Goal: Task Accomplishment & Management: Manage account settings

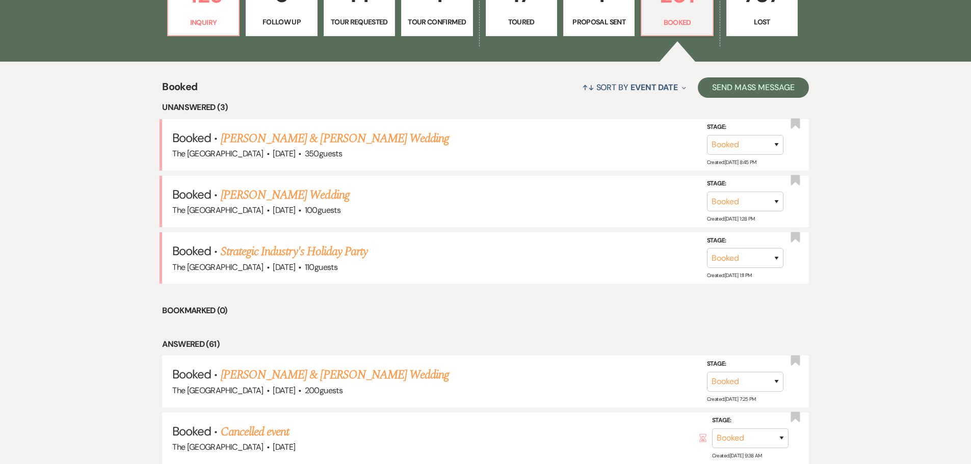
scroll to position [407, 0]
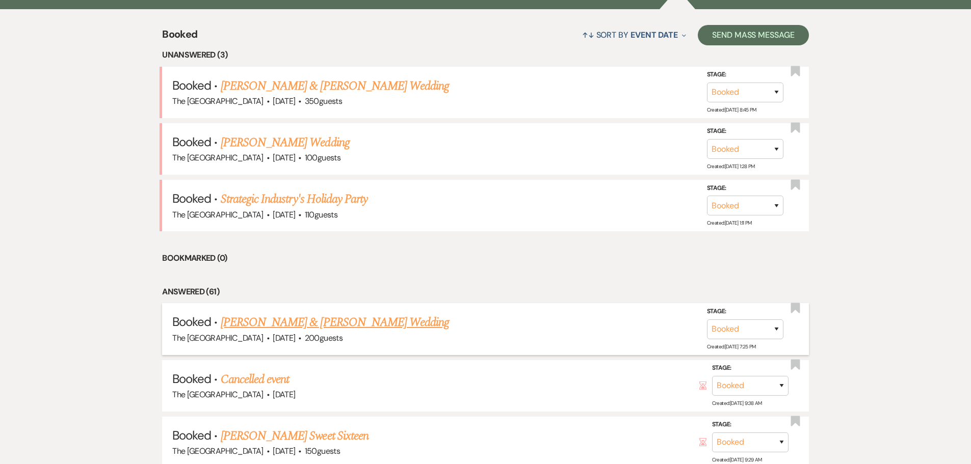
click at [367, 324] on link "[PERSON_NAME] & [PERSON_NAME] Wedding" at bounding box center [335, 322] width 228 height 18
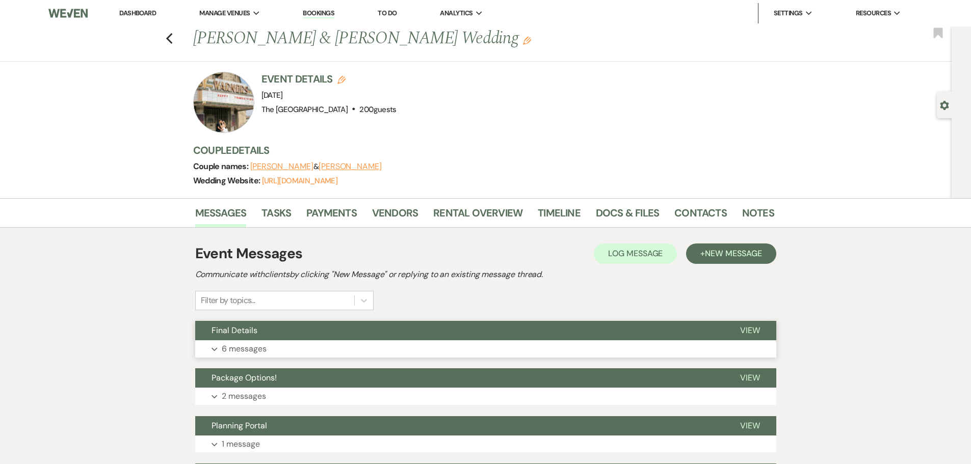
click at [746, 327] on span "View" at bounding box center [750, 330] width 20 height 11
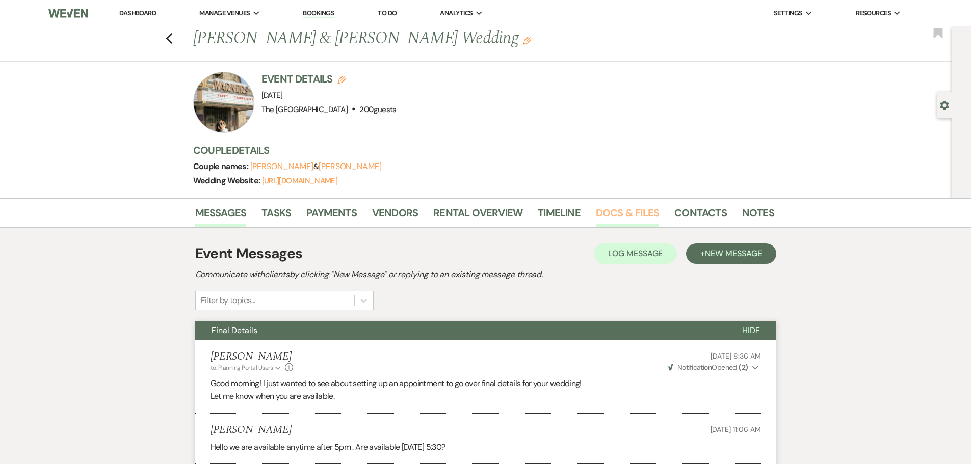
click at [600, 212] on link "Docs & Files" at bounding box center [627, 216] width 63 height 22
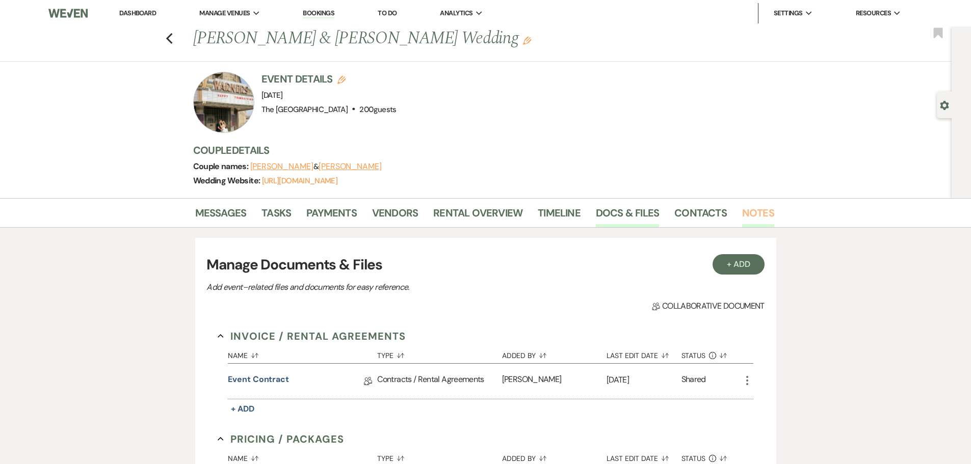
click at [749, 216] on link "Notes" at bounding box center [758, 216] width 32 height 22
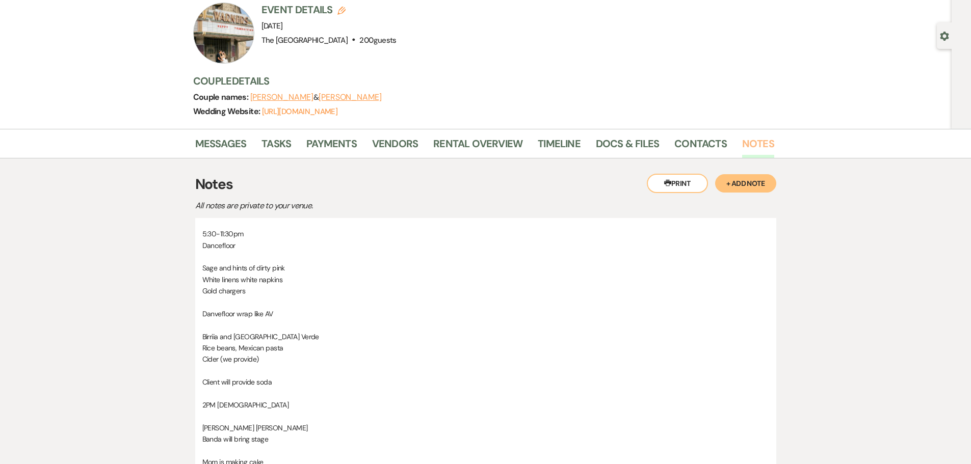
scroll to position [51, 0]
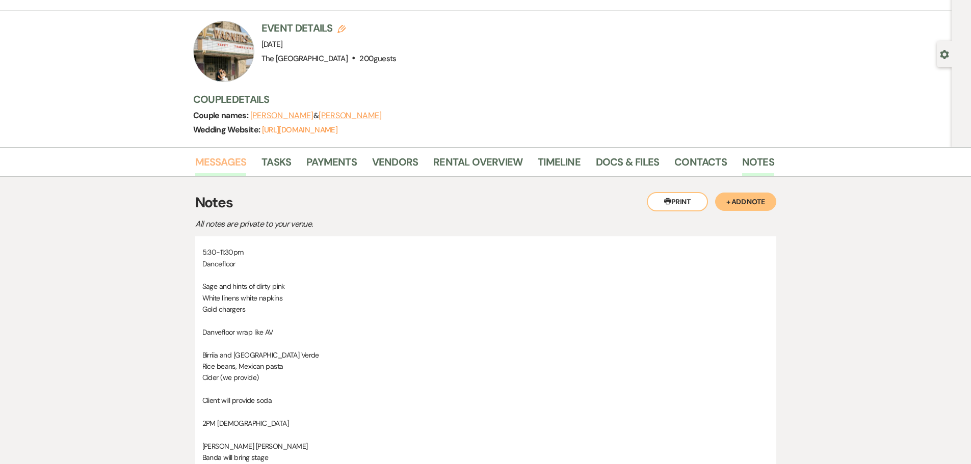
click at [221, 158] on link "Messages" at bounding box center [220, 165] width 51 height 22
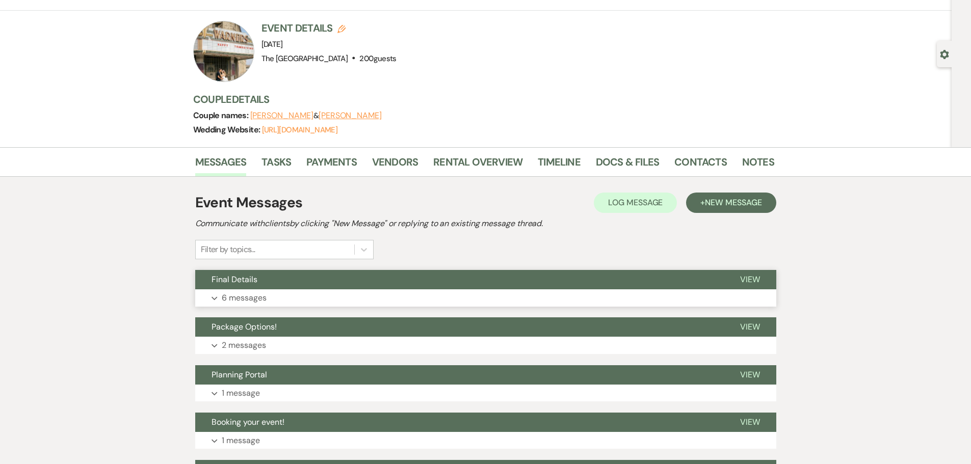
click at [748, 275] on span "View" at bounding box center [750, 279] width 20 height 11
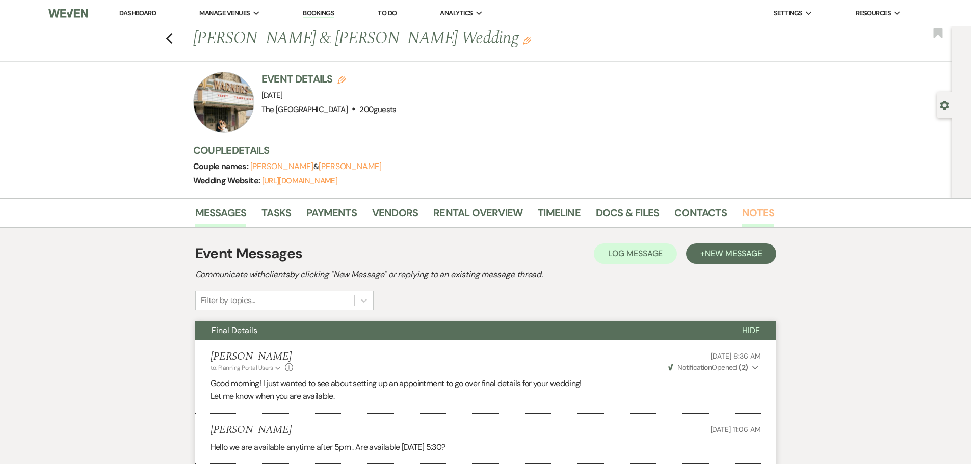
click at [745, 215] on link "Notes" at bounding box center [758, 216] width 32 height 22
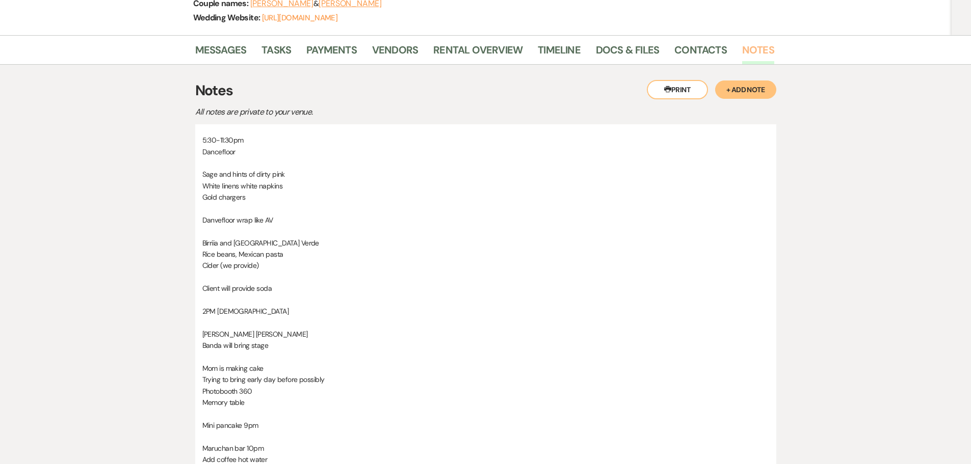
scroll to position [102, 0]
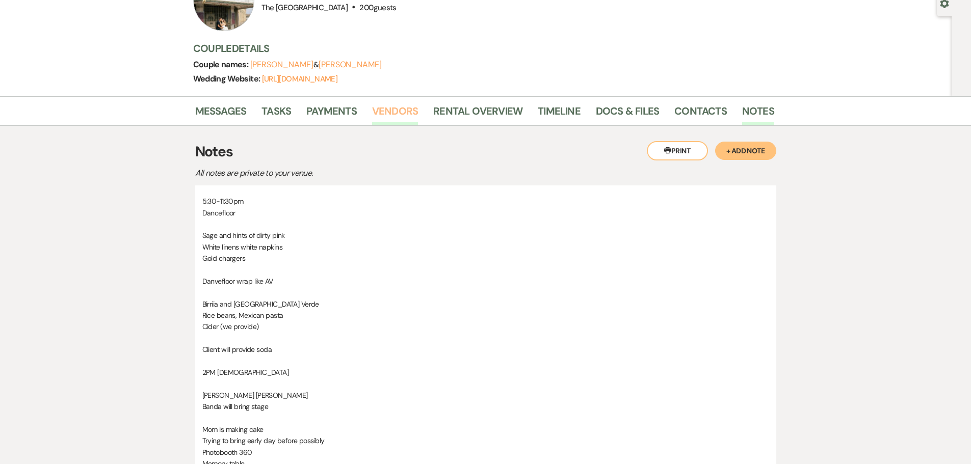
click at [399, 116] on link "Vendors" at bounding box center [395, 114] width 46 height 22
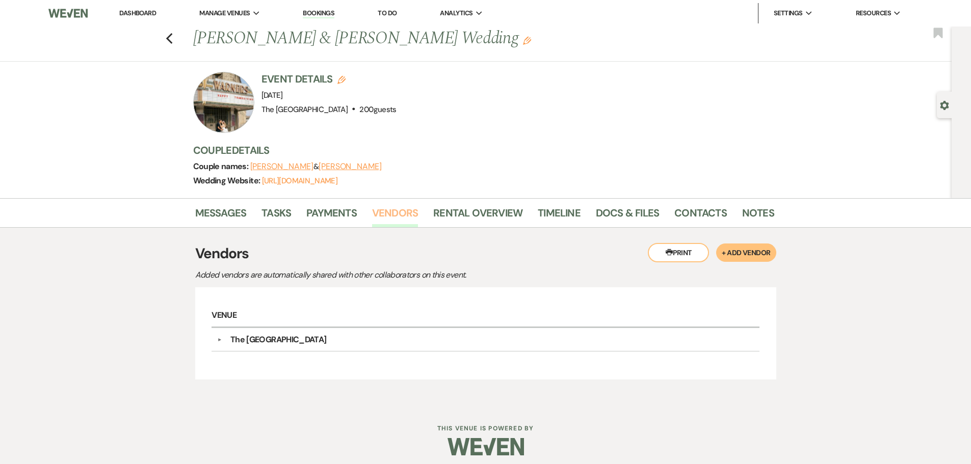
scroll to position [7, 0]
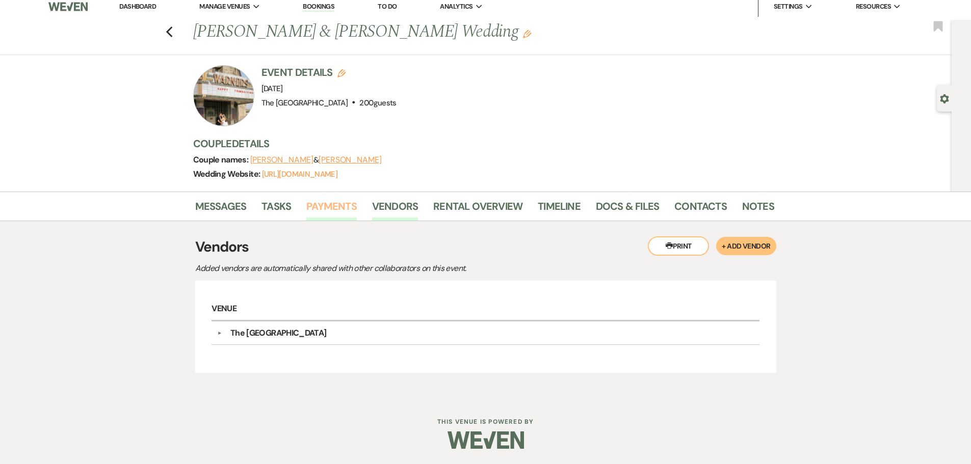
click at [331, 208] on link "Payments" at bounding box center [331, 209] width 50 height 22
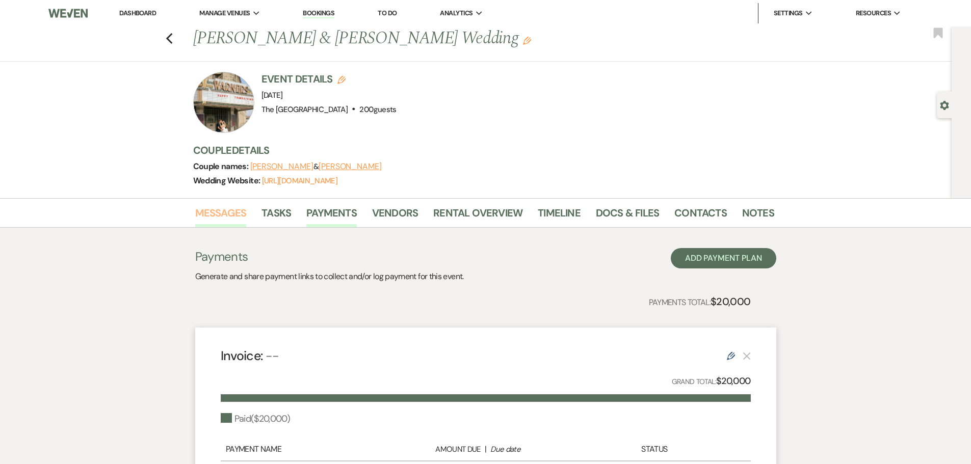
click at [220, 208] on link "Messages" at bounding box center [220, 216] width 51 height 22
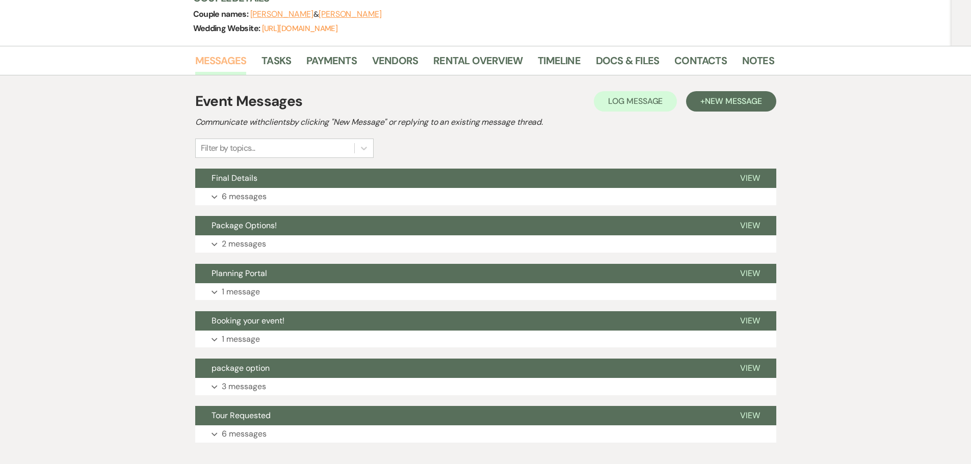
scroll to position [153, 0]
click at [744, 61] on link "Notes" at bounding box center [758, 63] width 32 height 22
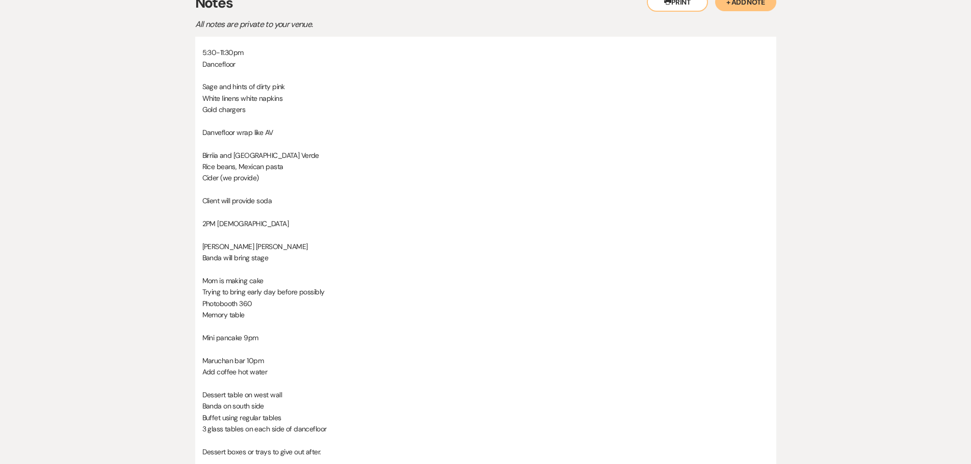
scroll to position [255, 0]
